Goal: Information Seeking & Learning: Learn about a topic

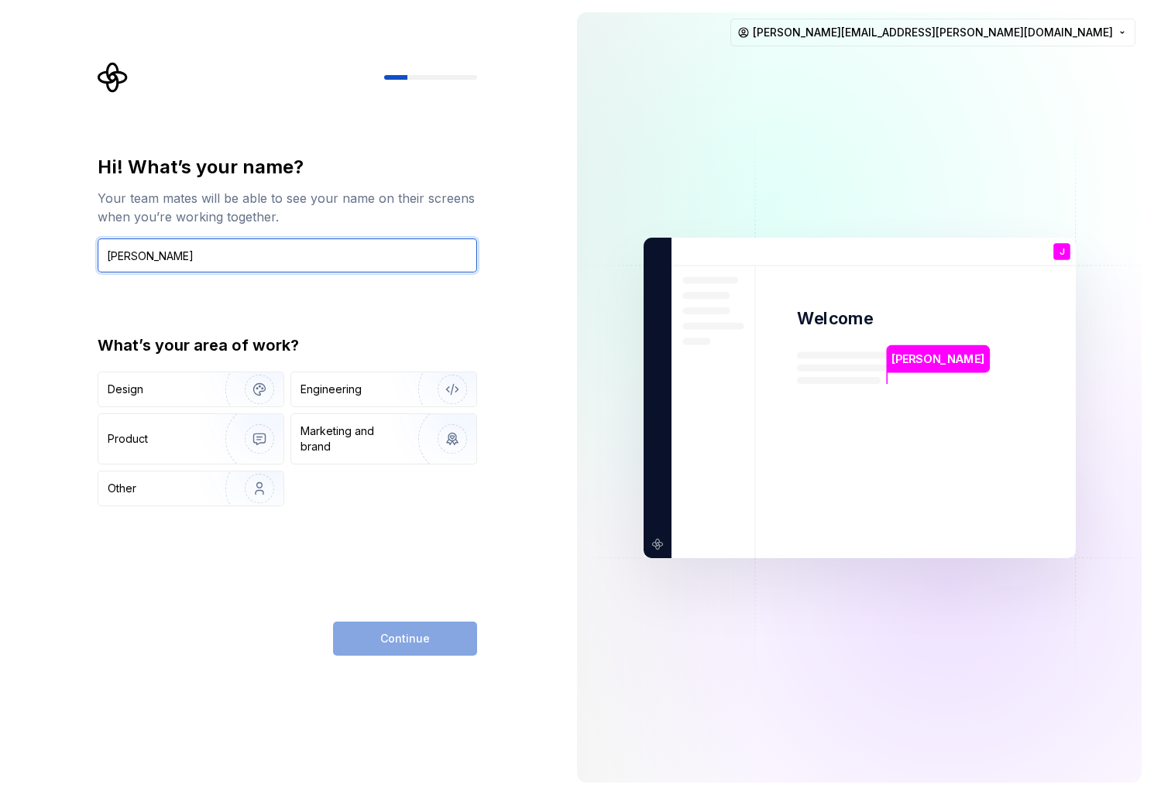
type input "[PERSON_NAME]"
type button "Design"
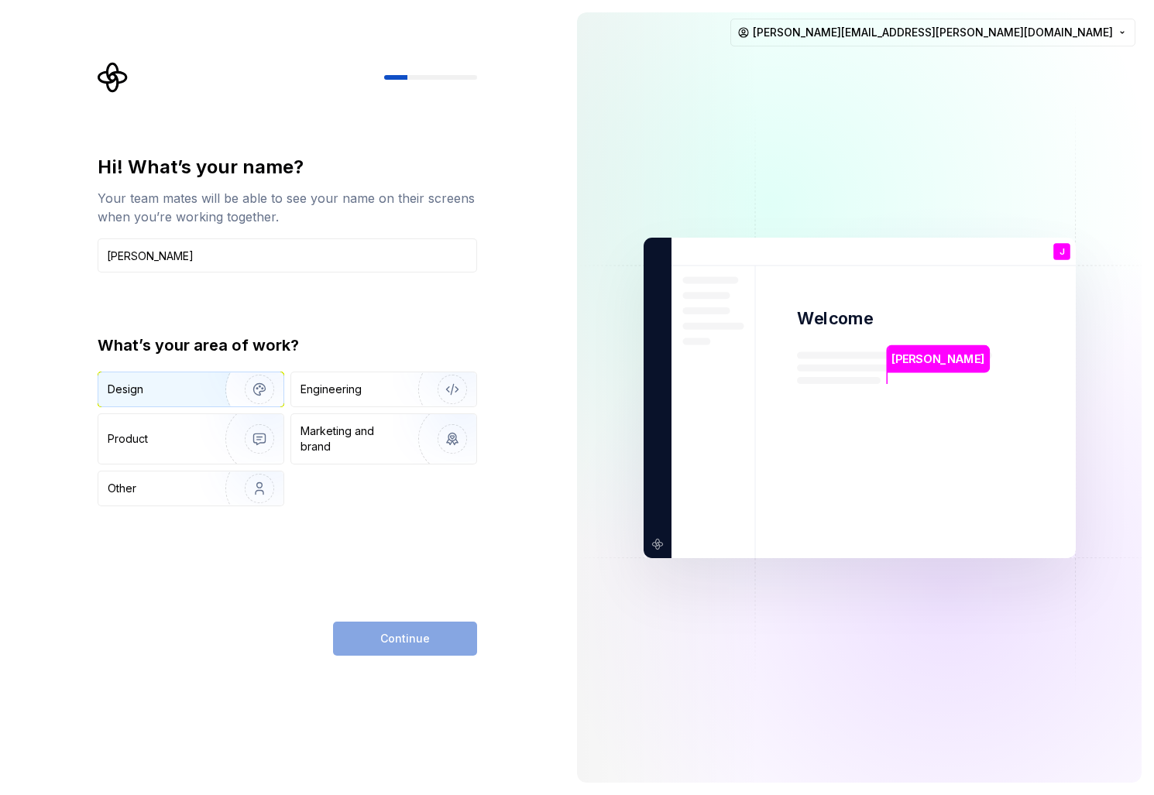
click at [214, 398] on img "button" at bounding box center [249, 390] width 99 height 104
click at [412, 645] on span "Continue" at bounding box center [405, 638] width 50 height 15
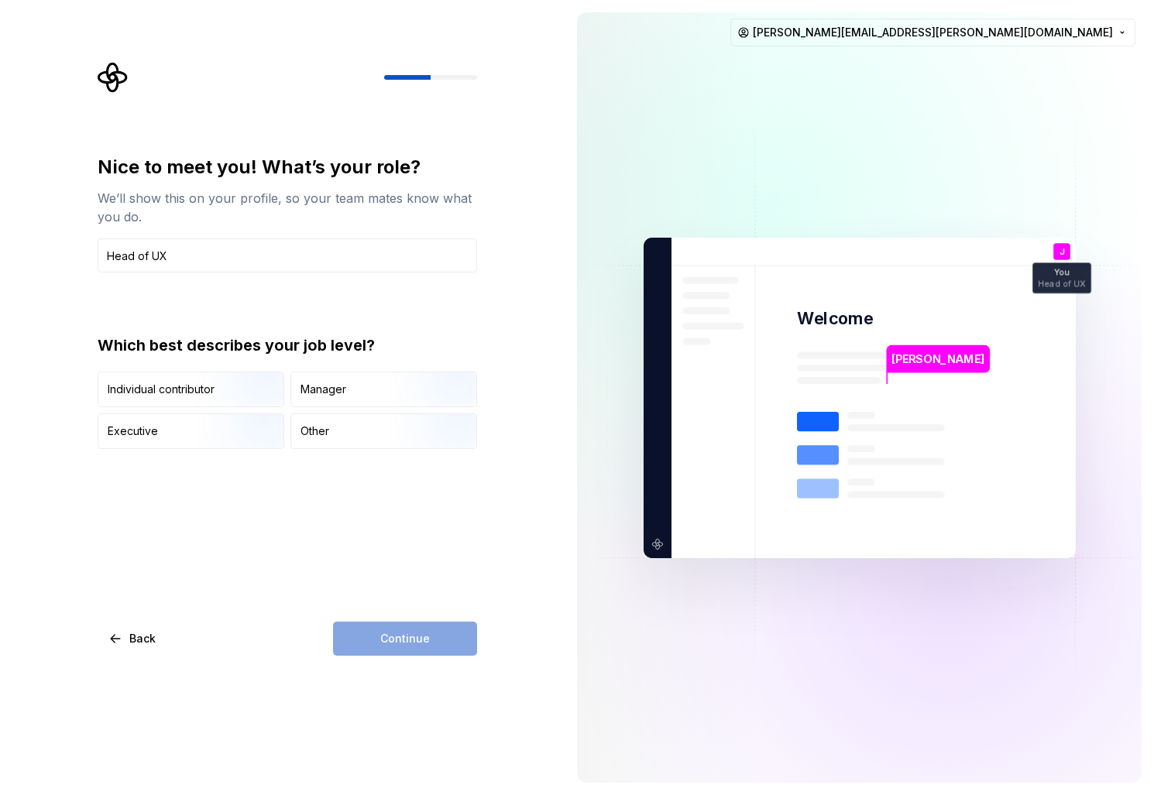
type input "Head of UX"
click at [256, 518] on div "Nice to meet you! What’s your role? We’ll show this on your profile, so your te…" at bounding box center [288, 405] width 380 height 501
click at [339, 397] on div "Manager" at bounding box center [324, 389] width 46 height 15
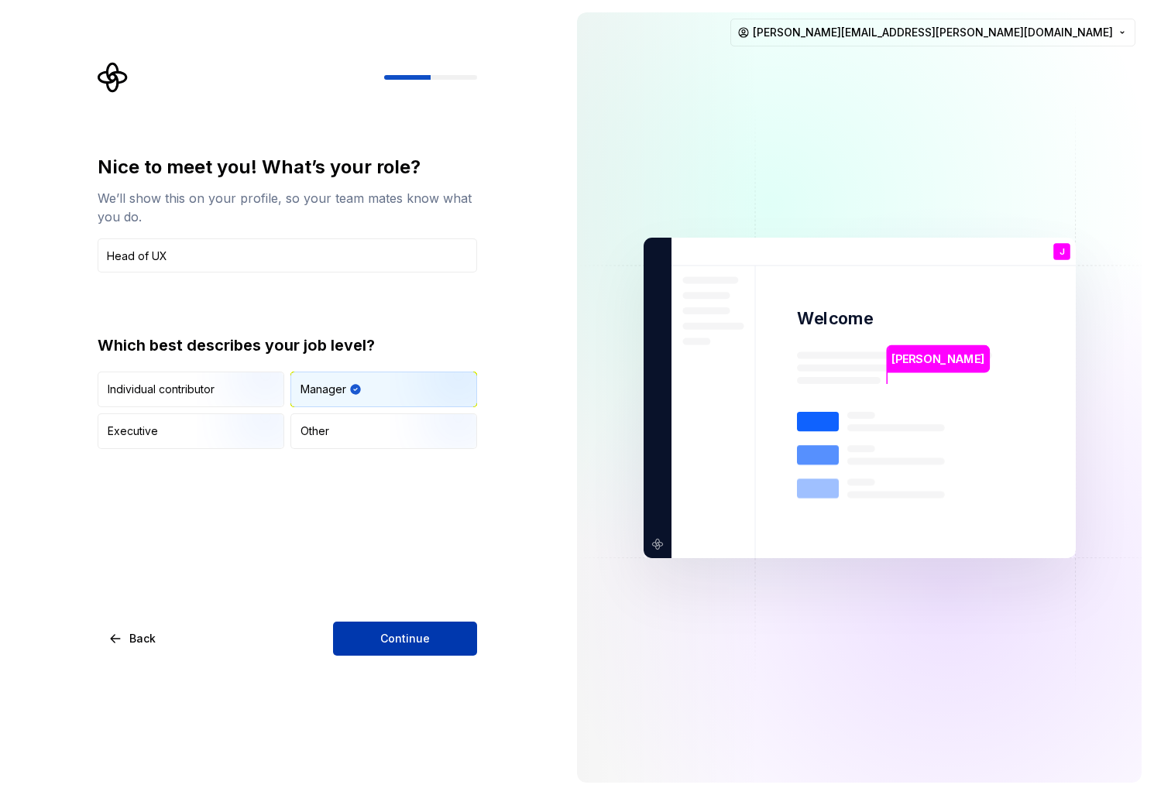
click at [406, 645] on span "Continue" at bounding box center [405, 638] width 50 height 15
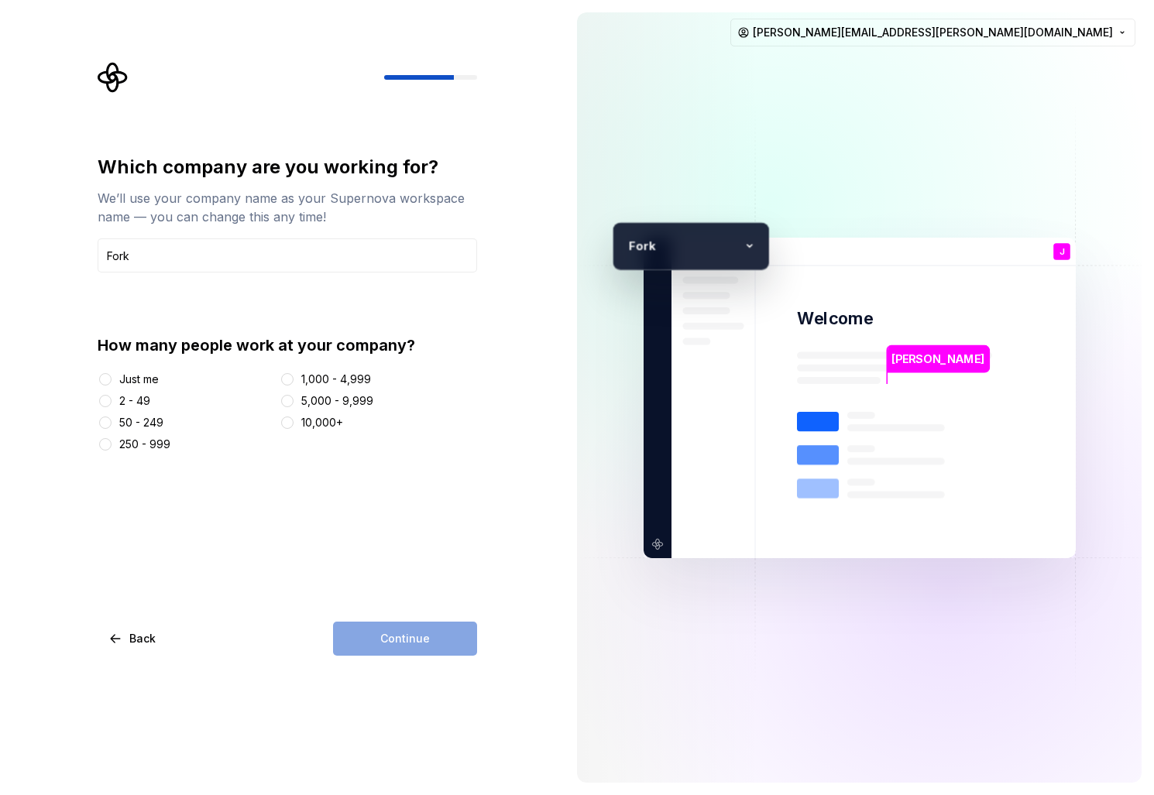
type input "Fork"
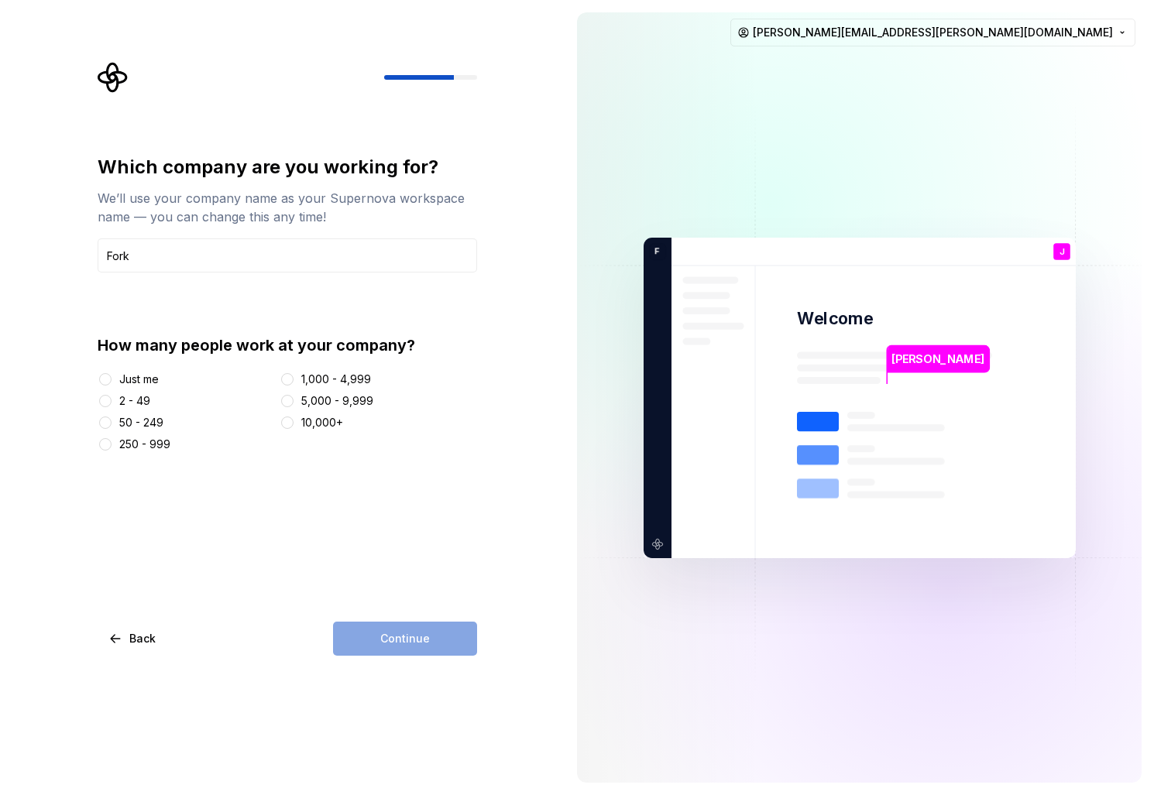
click at [142, 421] on div "50 - 249" at bounding box center [141, 422] width 44 height 15
click at [112, 421] on button "50 - 249" at bounding box center [105, 423] width 12 height 12
click at [410, 645] on span "Continue" at bounding box center [405, 638] width 50 height 15
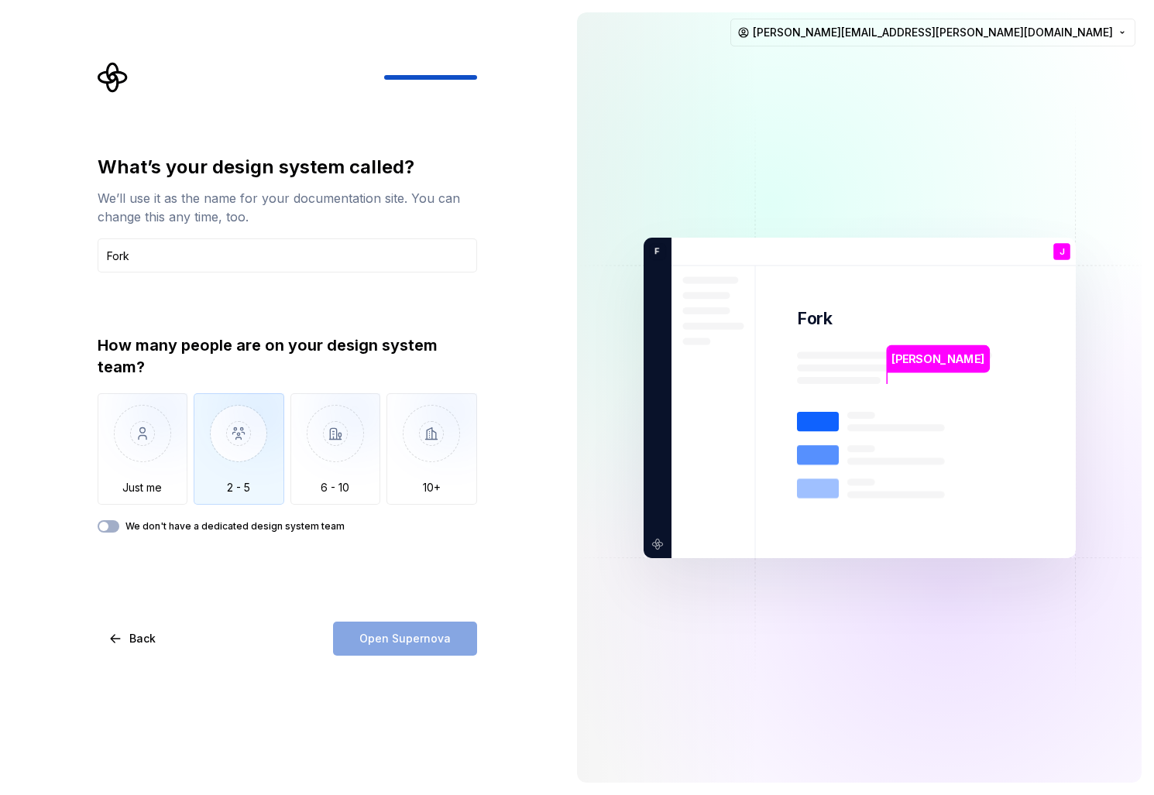
type input "Fork"
click at [249, 486] on img "button" at bounding box center [239, 445] width 91 height 104
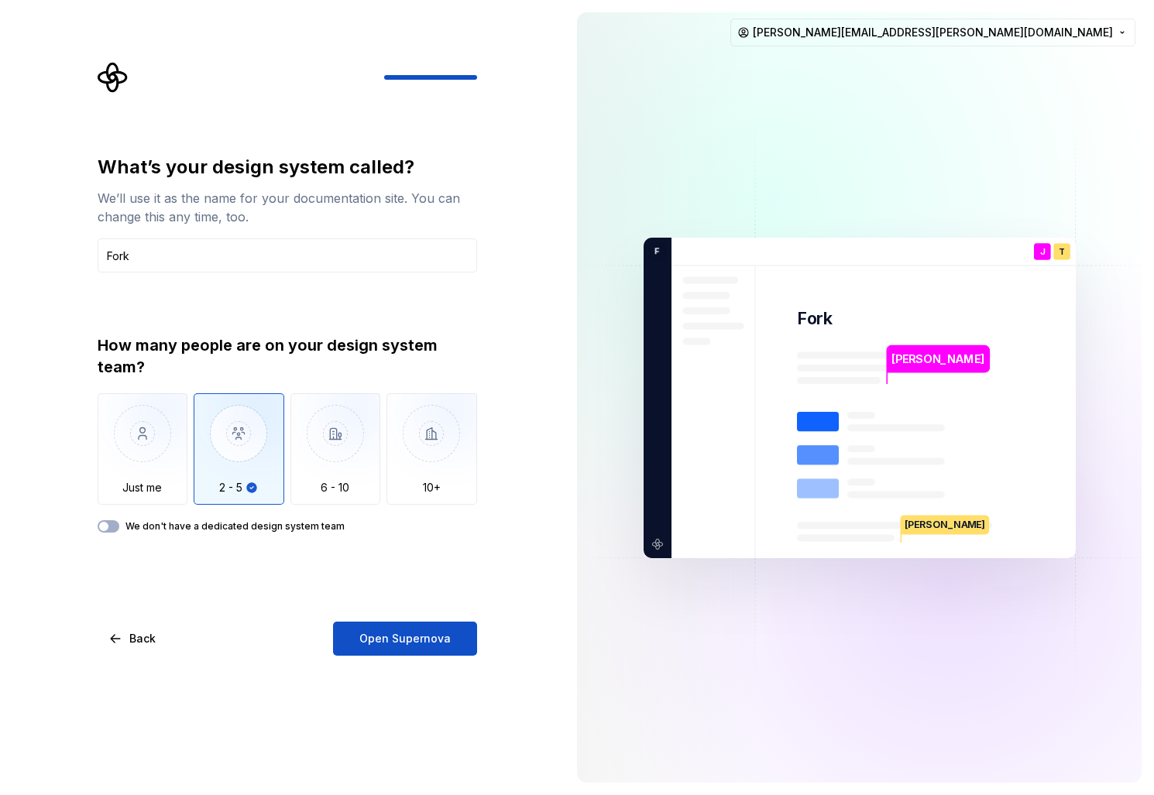
click at [177, 527] on label "We don't have a dedicated design system team" at bounding box center [234, 527] width 219 height 12
click at [119, 527] on button "We don't have a dedicated design system team" at bounding box center [109, 527] width 22 height 12
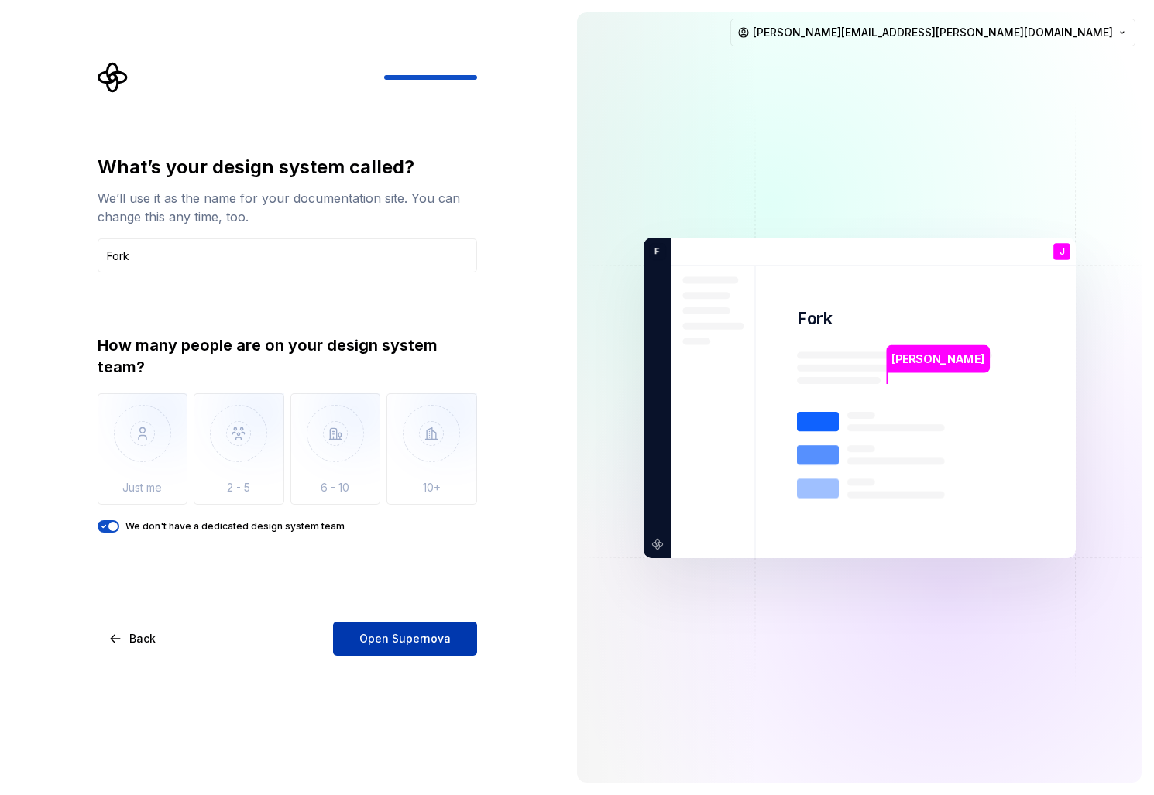
click at [406, 641] on span "Open Supernova" at bounding box center [404, 638] width 91 height 15
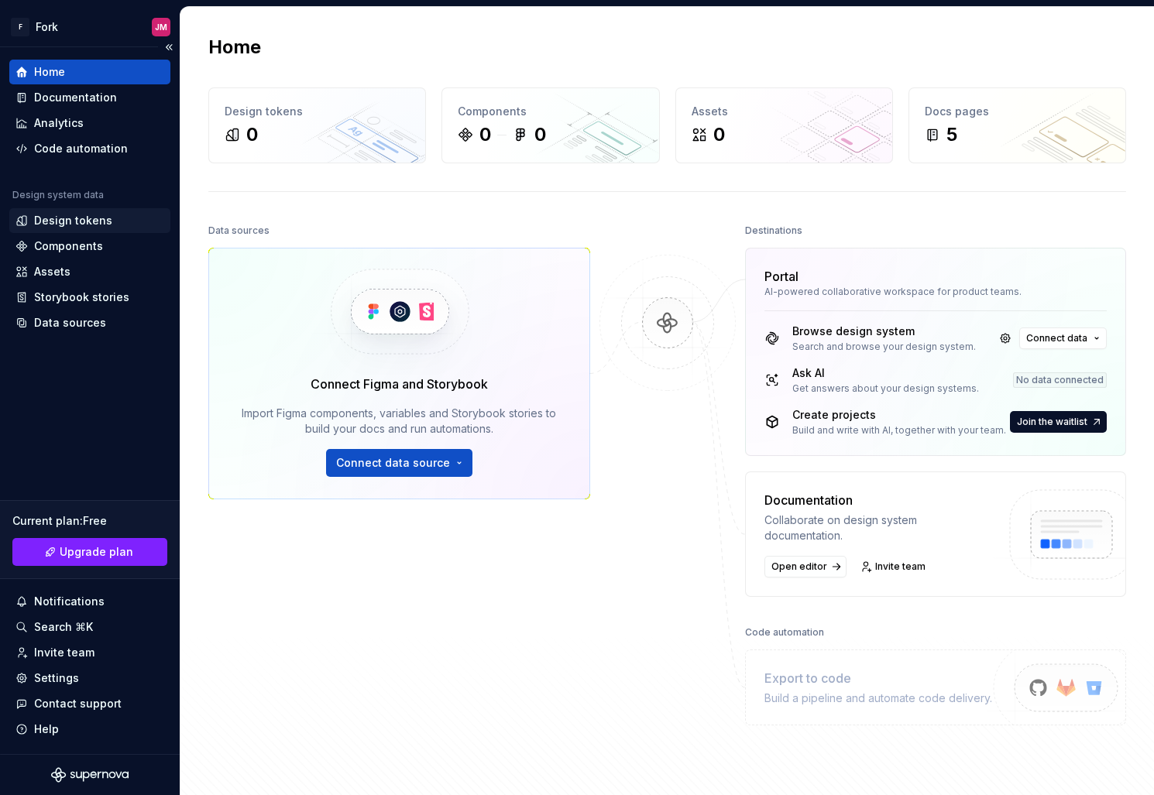
click at [72, 219] on div "Design tokens" at bounding box center [73, 220] width 78 height 15
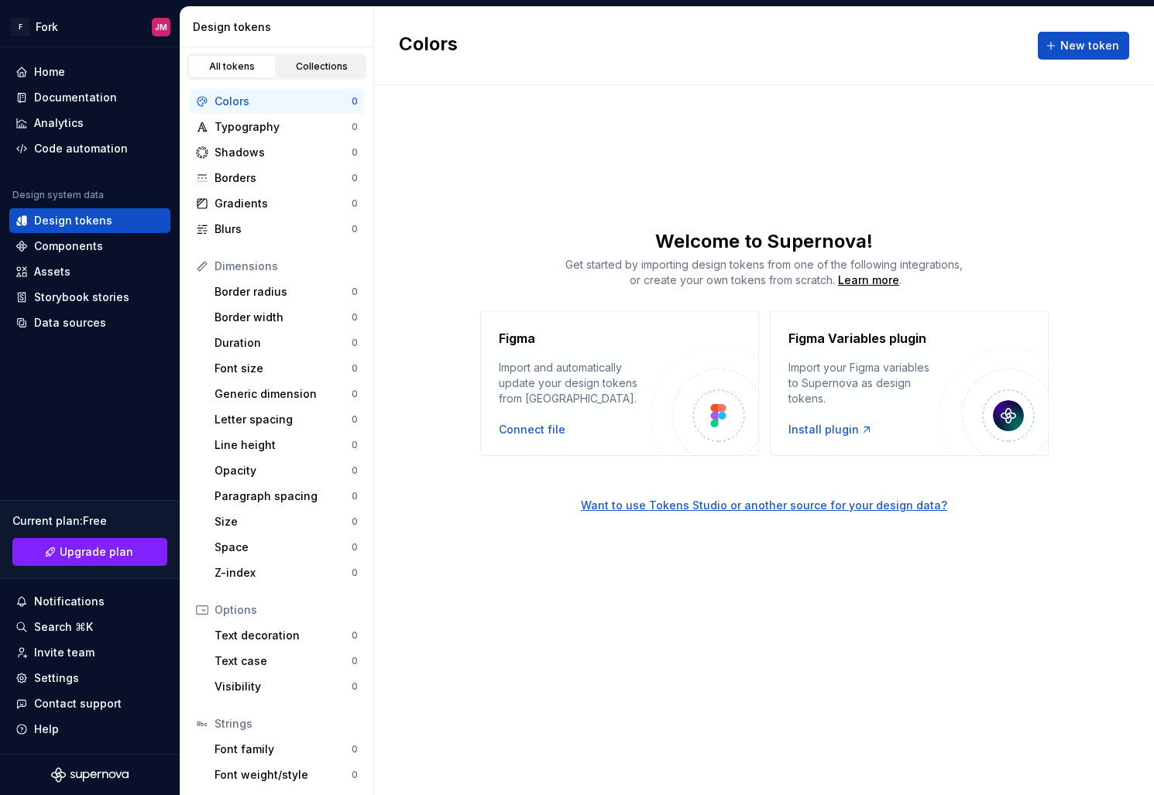
click at [318, 61] on div "Collections" at bounding box center [321, 66] width 77 height 12
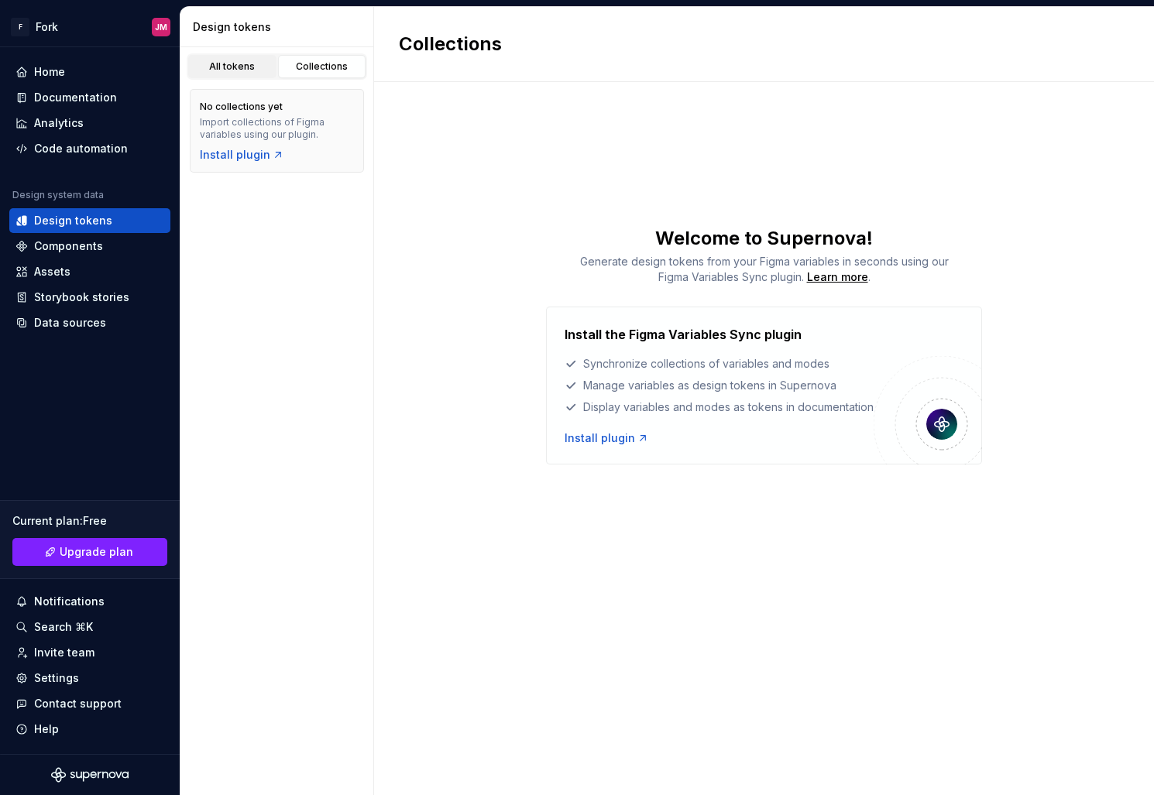
click at [232, 68] on div "All tokens" at bounding box center [232, 66] width 77 height 12
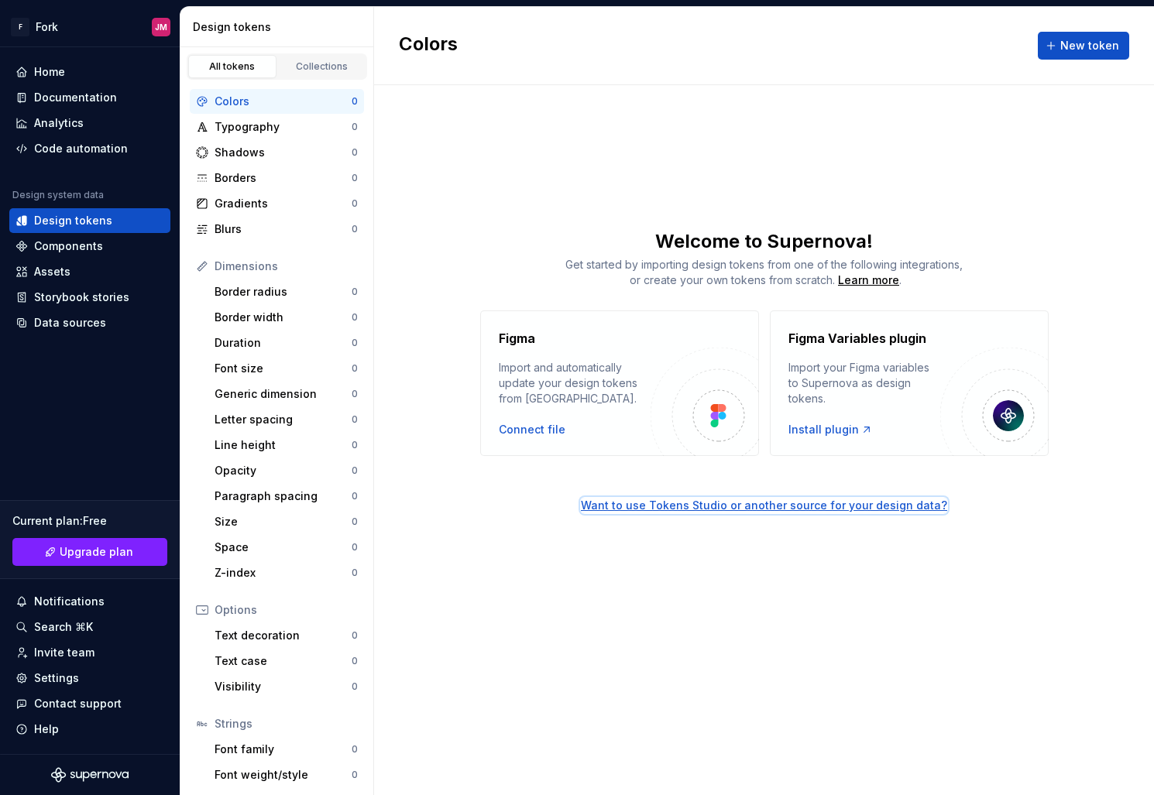
click at [691, 505] on div "Want to use Tokens Studio or another source for your design data?" at bounding box center [764, 505] width 366 height 15
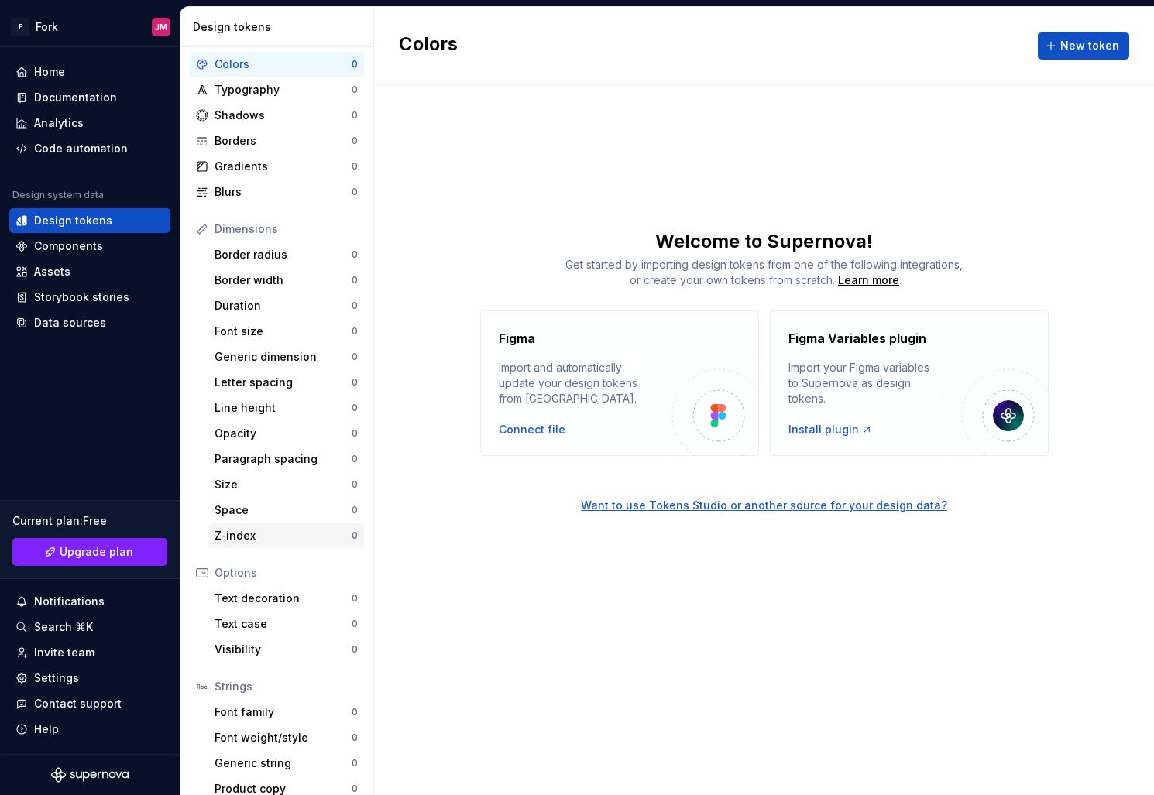
scroll to position [53, 0]
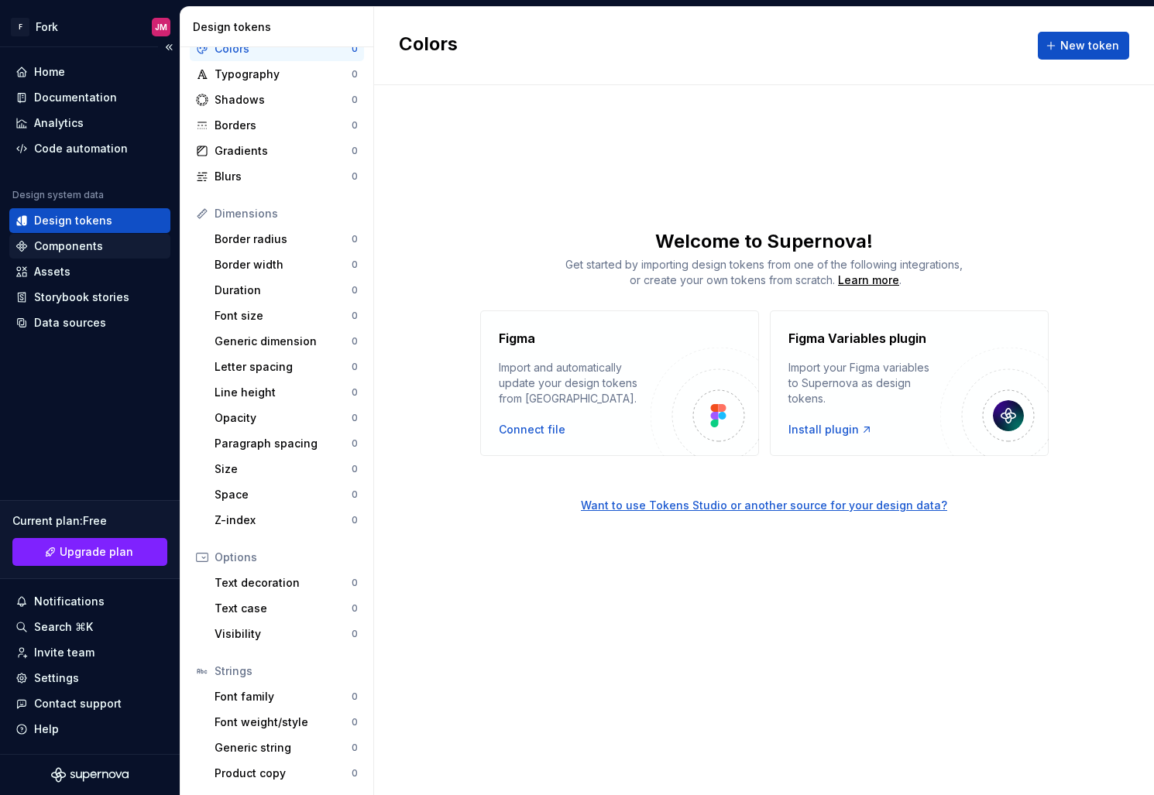
click at [70, 249] on div "Components" at bounding box center [68, 246] width 69 height 15
click at [57, 251] on div "Components" at bounding box center [68, 246] width 69 height 15
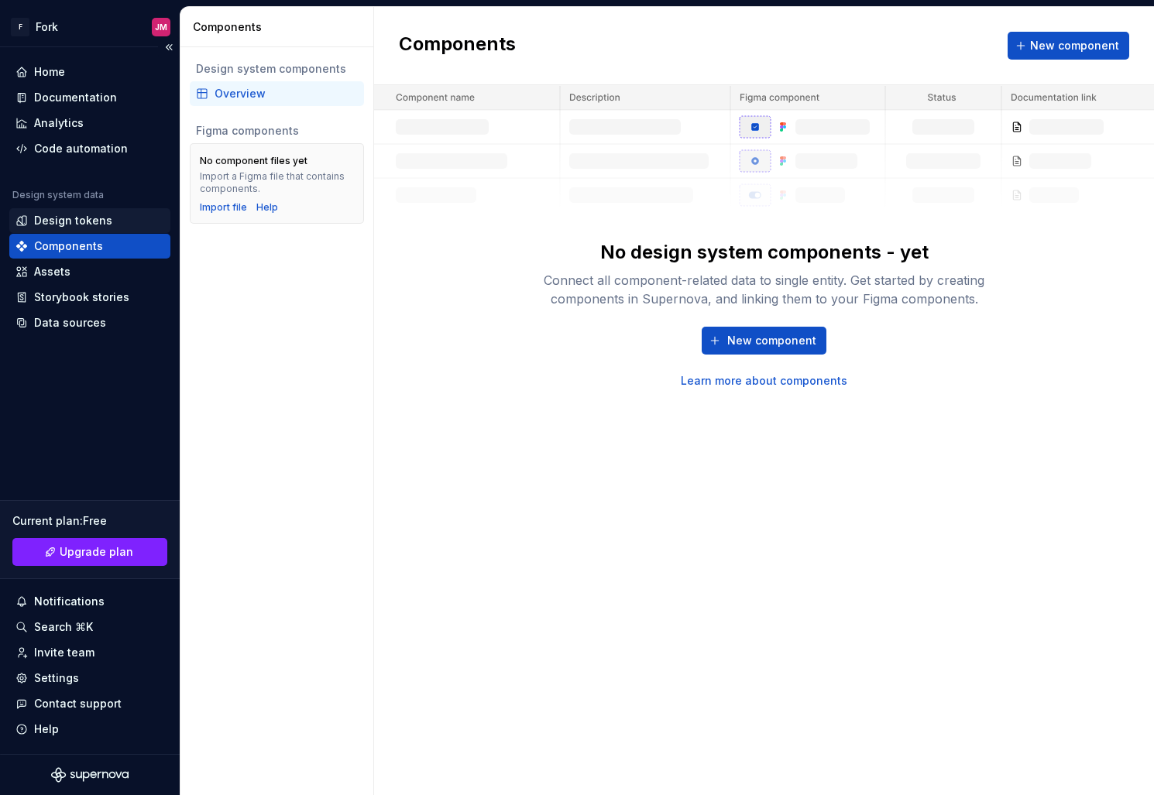
click at [54, 225] on div "Design tokens" at bounding box center [73, 220] width 78 height 15
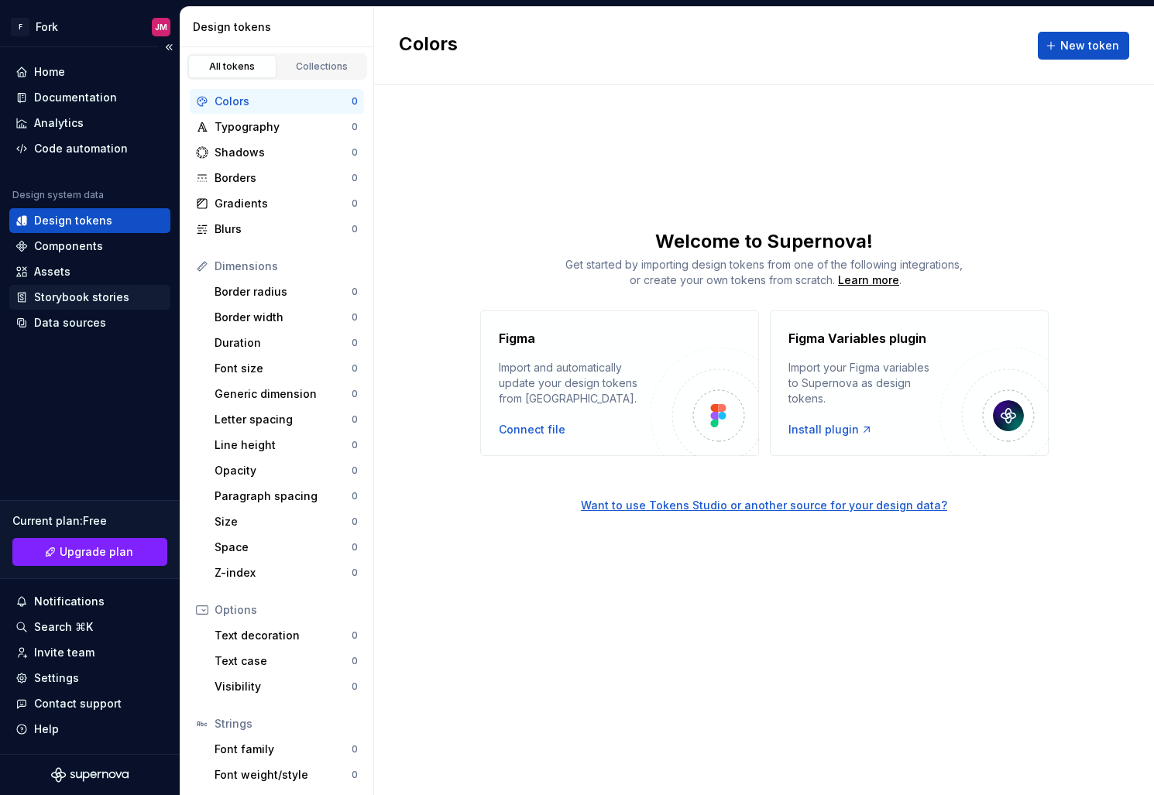
click at [56, 293] on div "Storybook stories" at bounding box center [81, 297] width 95 height 15
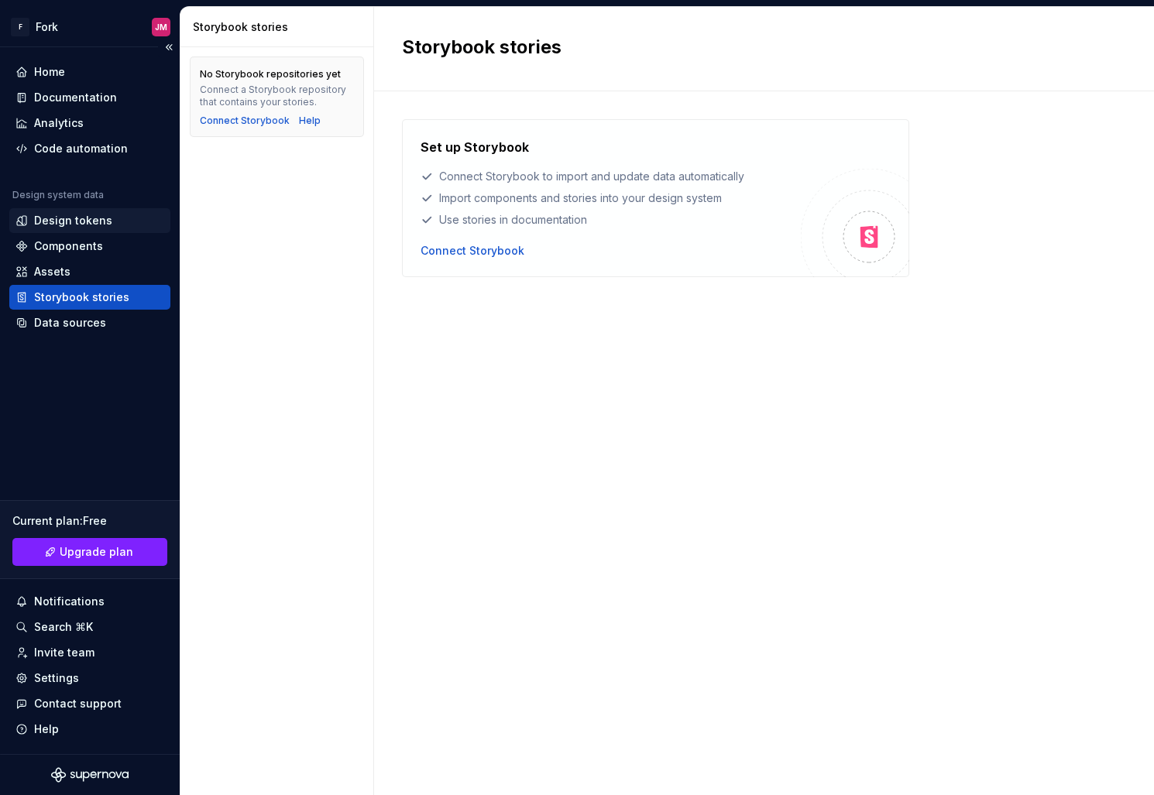
click at [76, 211] on div "Design tokens" at bounding box center [89, 220] width 161 height 25
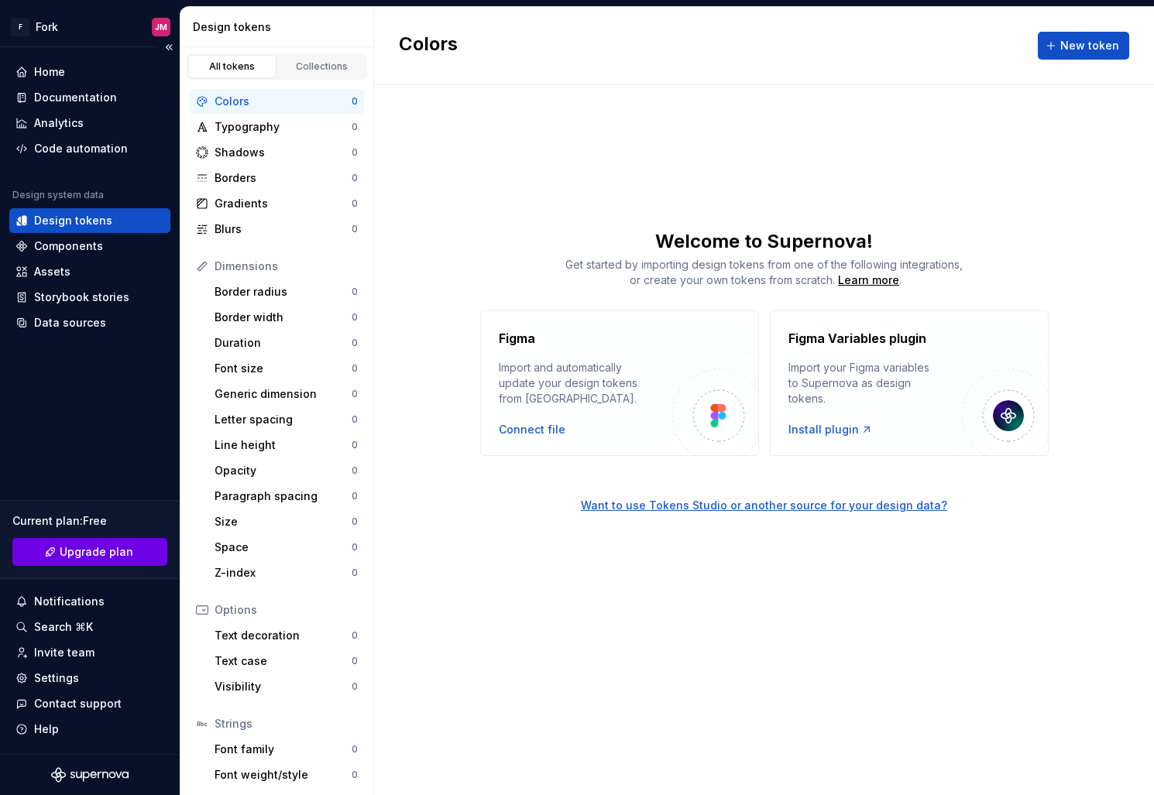
click at [108, 554] on span "Upgrade plan" at bounding box center [97, 552] width 74 height 15
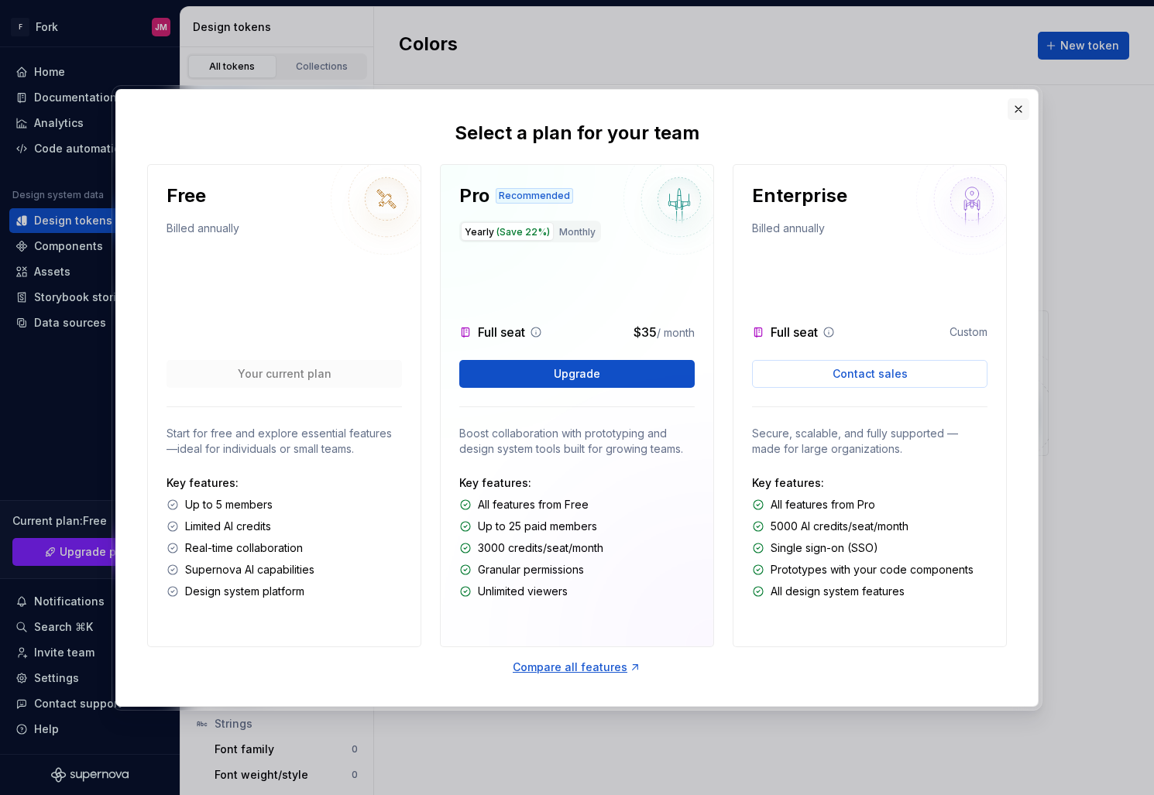
click at [1024, 108] on button "button" at bounding box center [1019, 109] width 22 height 22
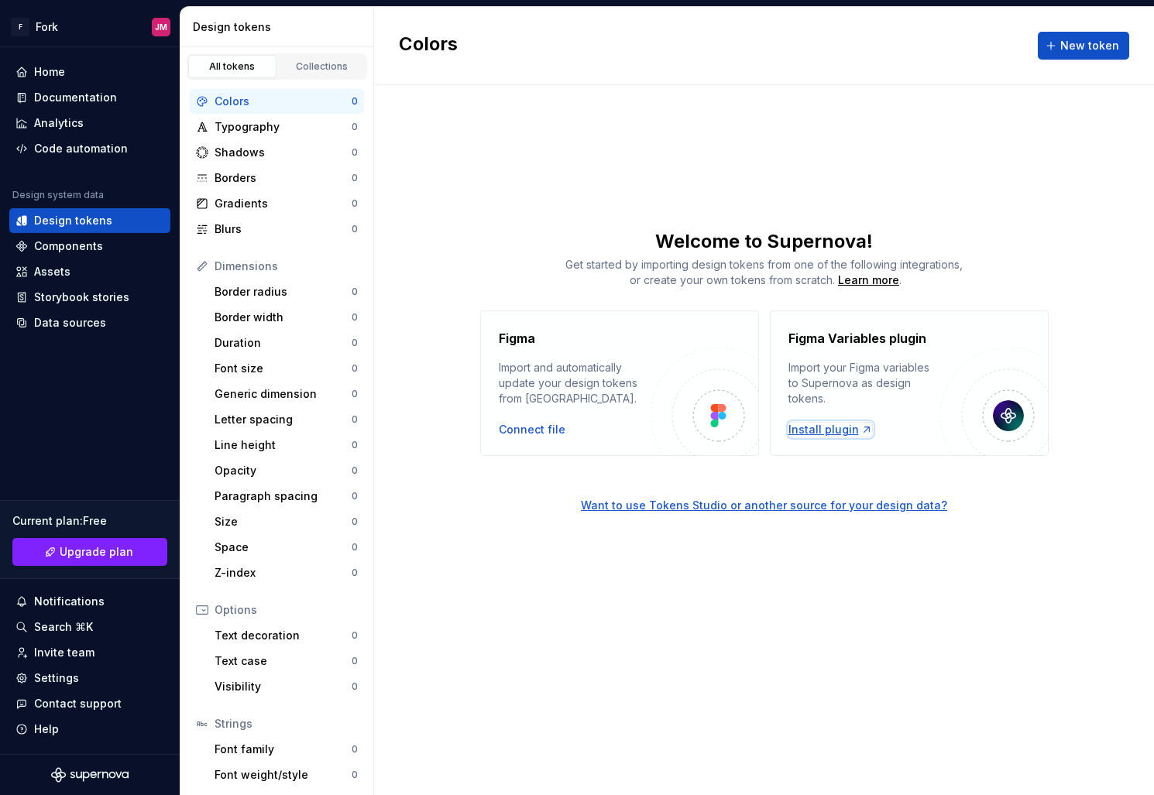
click at [823, 428] on div "Install plugin" at bounding box center [831, 429] width 84 height 15
